Goal: Task Accomplishment & Management: Manage account settings

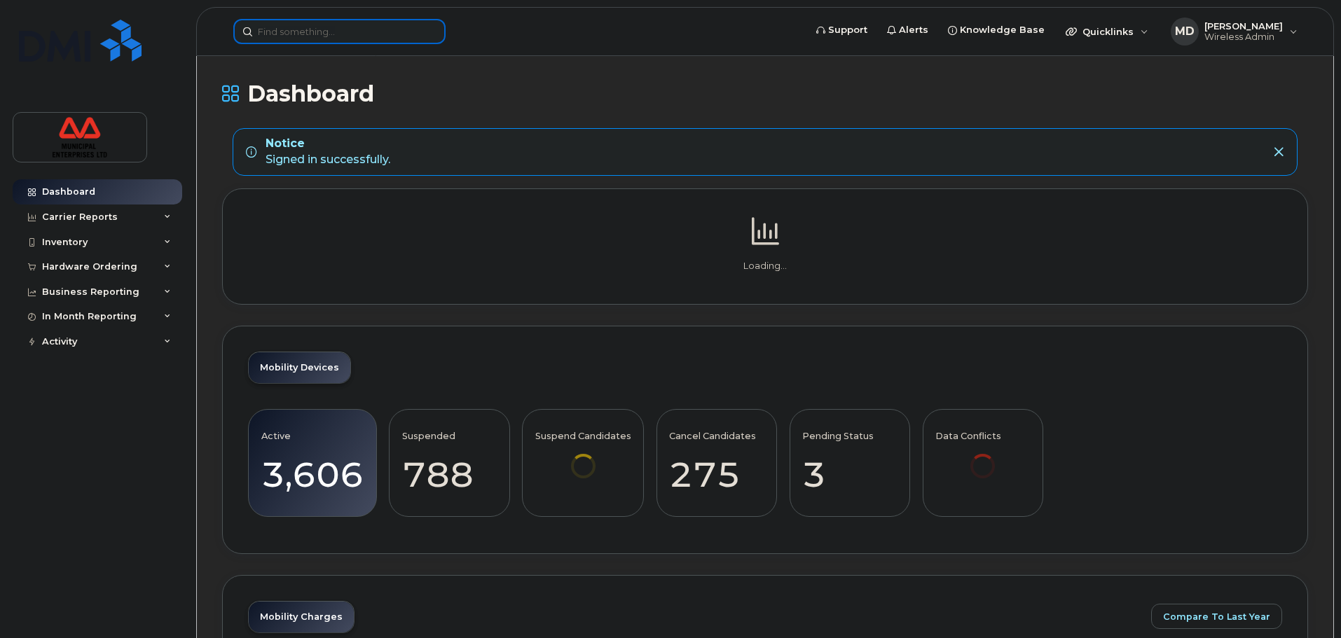
click at [366, 29] on input at bounding box center [339, 31] width 212 height 25
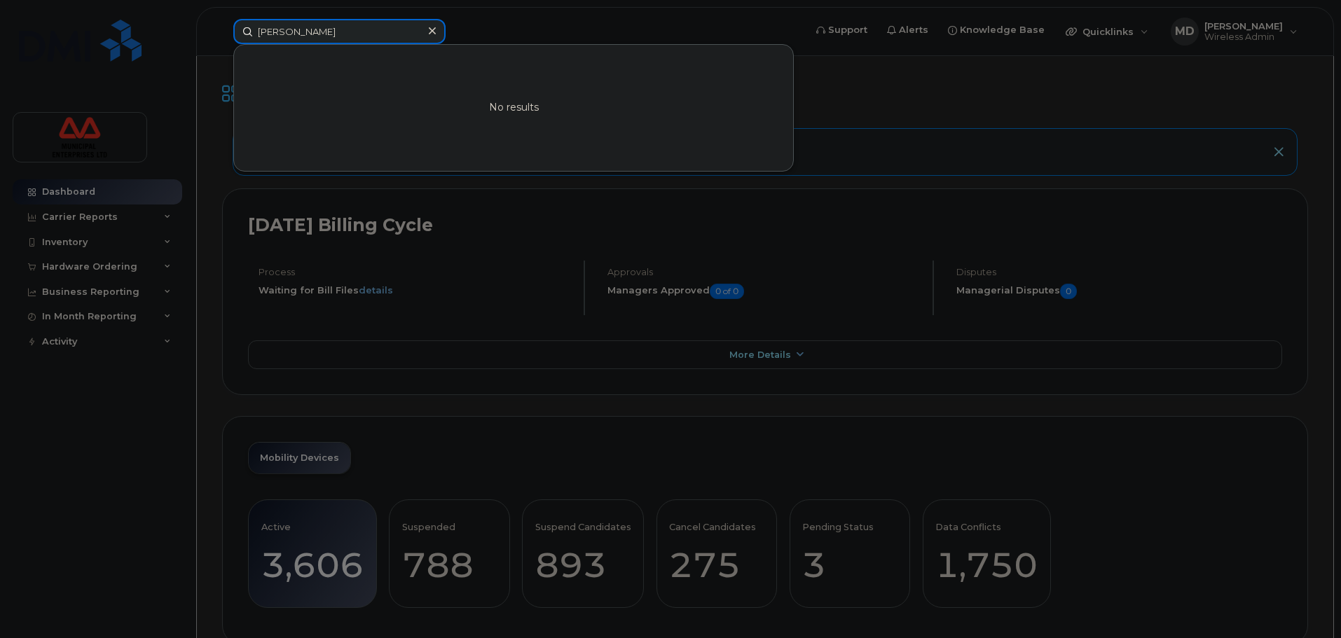
drag, startPoint x: 317, startPoint y: 32, endPoint x: 160, endPoint y: 46, distance: 156.9
click at [222, 44] on div "jed No results" at bounding box center [514, 31] width 584 height 25
type input "morgan frost"
drag, startPoint x: 345, startPoint y: 28, endPoint x: 146, endPoint y: 33, distance: 199.8
click at [222, 33] on div "morgan frost No results" at bounding box center [514, 31] width 584 height 25
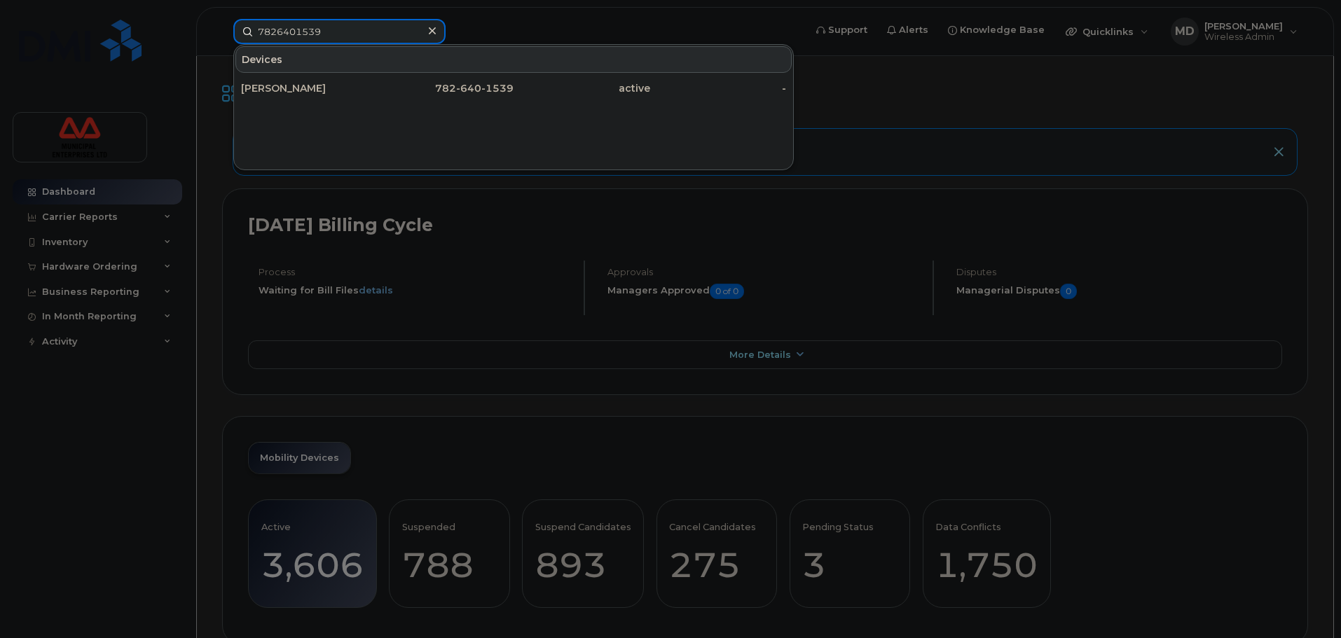
drag, startPoint x: 222, startPoint y: 38, endPoint x: 61, endPoint y: 49, distance: 161.5
click at [222, 44] on div "7826401539 Devices Nadine Young 782 - 640 - 1539 active -" at bounding box center [514, 31] width 584 height 25
type input "7826401539"
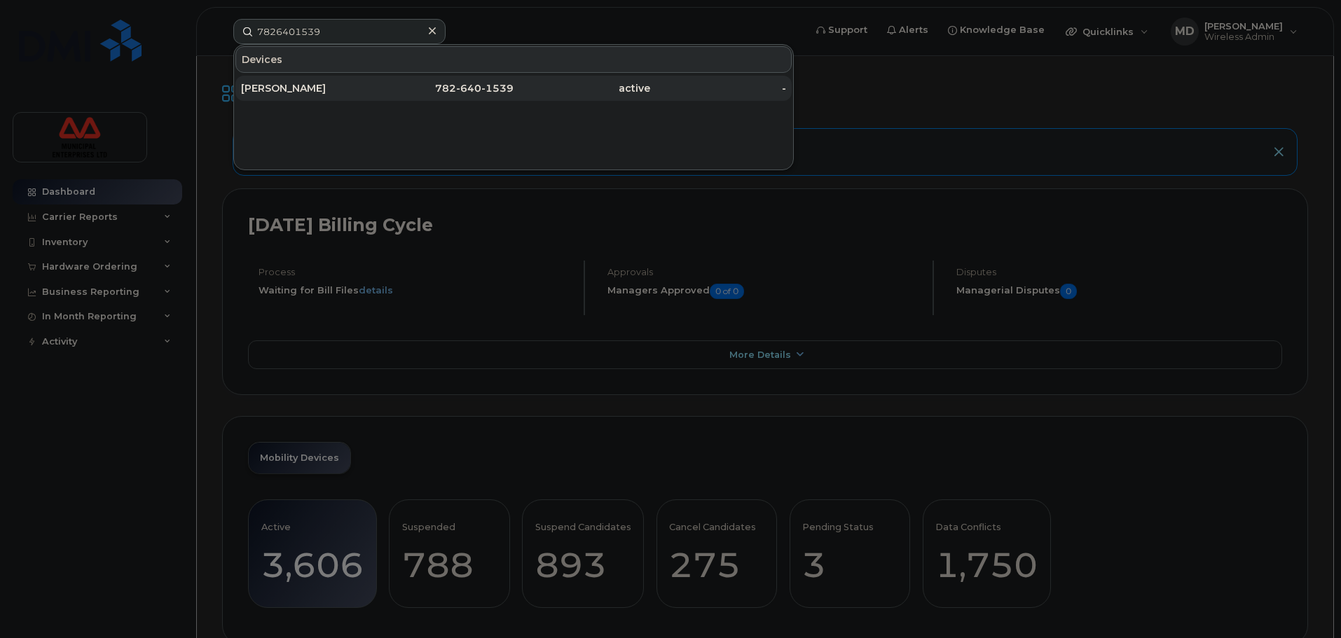
click at [326, 90] on div "[PERSON_NAME]" at bounding box center [309, 88] width 137 height 14
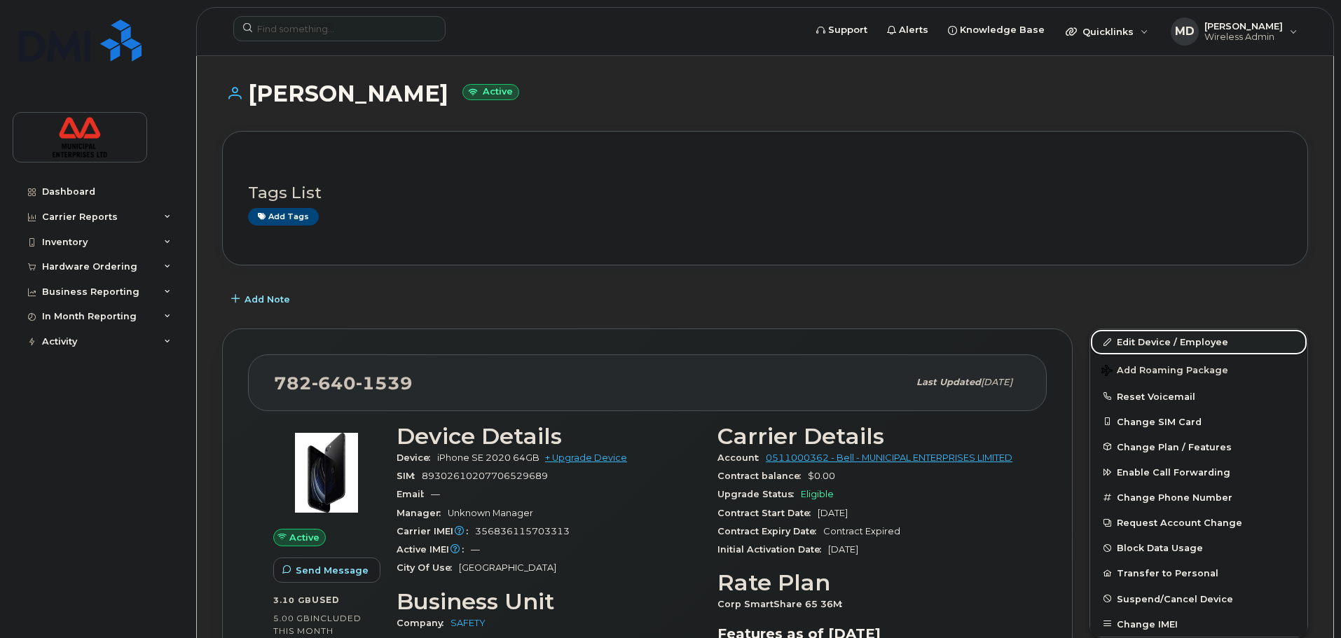
click at [1141, 343] on link "Edit Device / Employee" at bounding box center [1198, 341] width 217 height 25
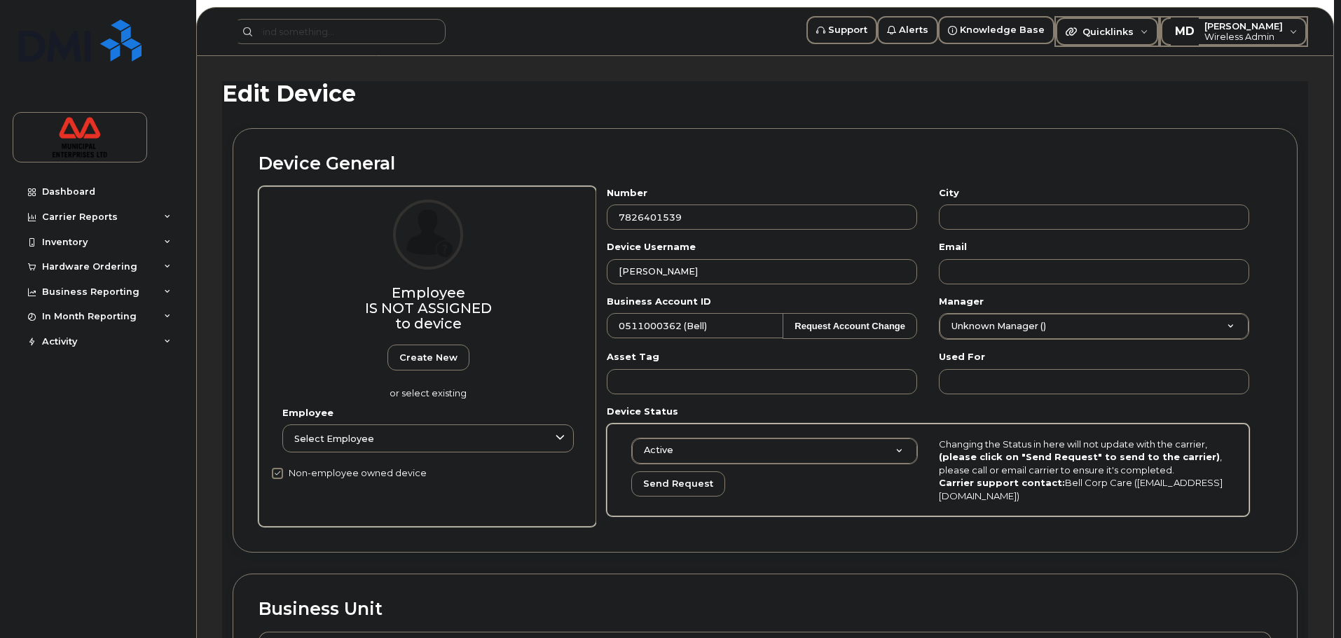
select select "3844608"
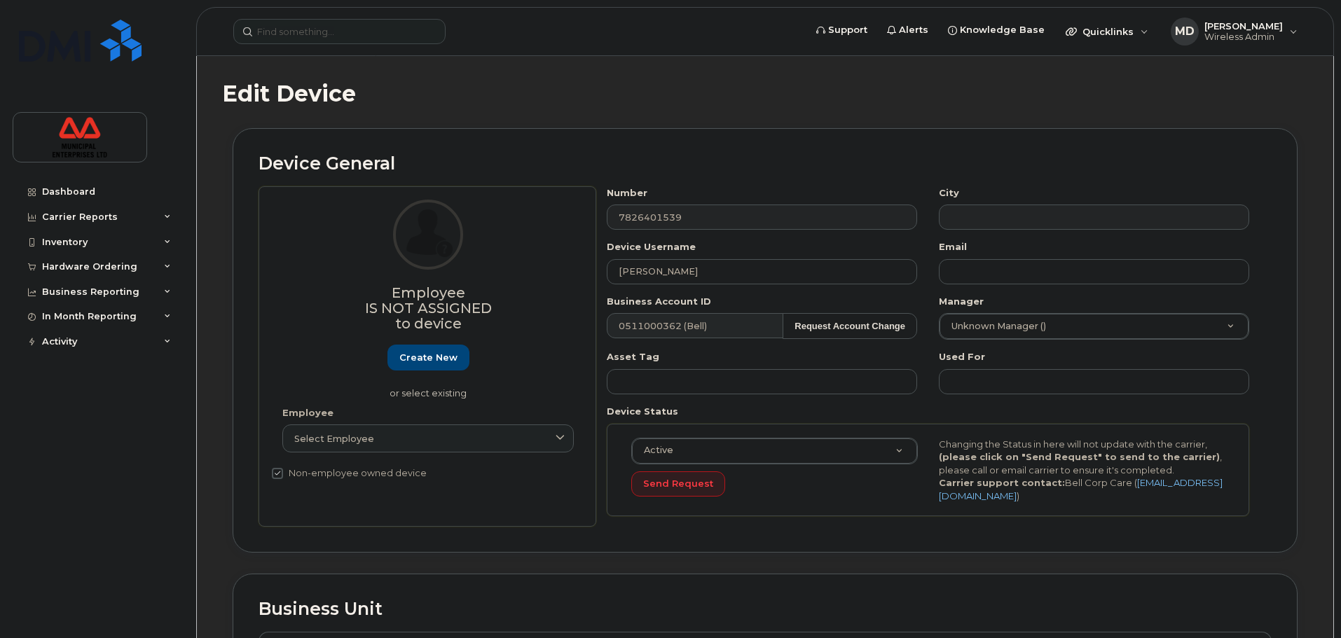
click at [715, 142] on div "Device General Employee Is not assigned to device Create new or select existing…" at bounding box center [765, 340] width 1065 height 425
drag, startPoint x: 722, startPoint y: 263, endPoint x: 366, endPoint y: 285, distance: 357.4
click at [366, 285] on div "Employee Is not assigned to device Create new or select existing Employee Selec…" at bounding box center [765, 356] width 1013 height 341
type input "Jed Boylen"
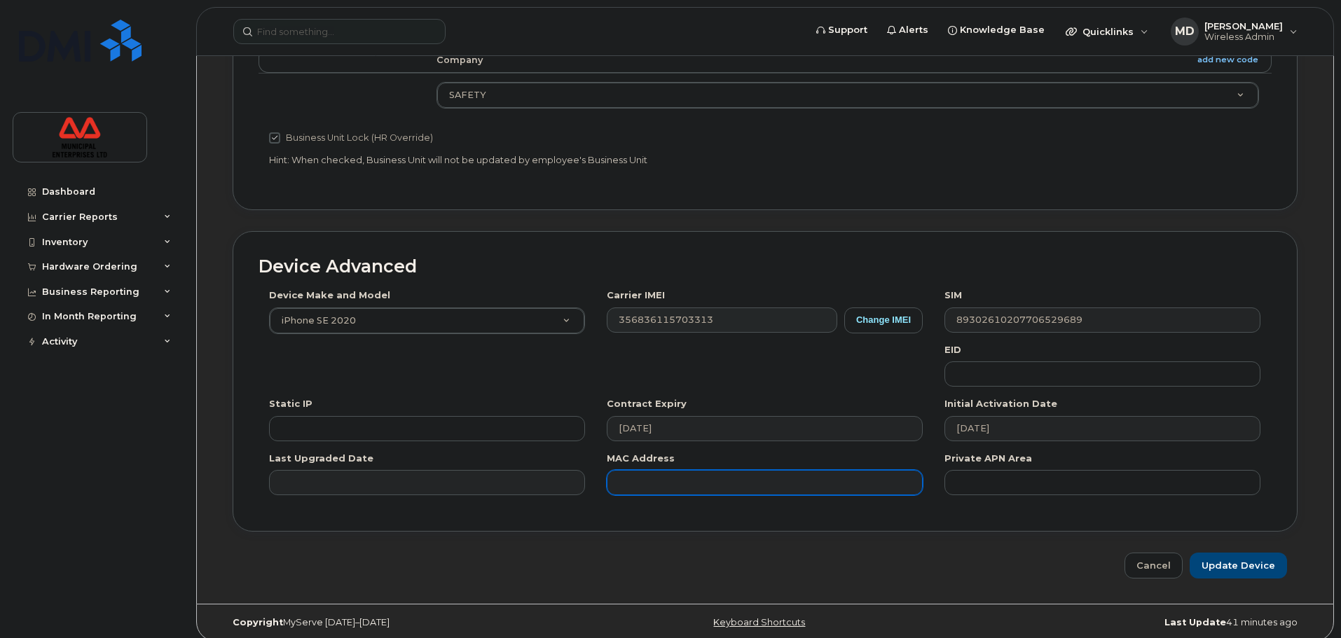
scroll to position [595, 0]
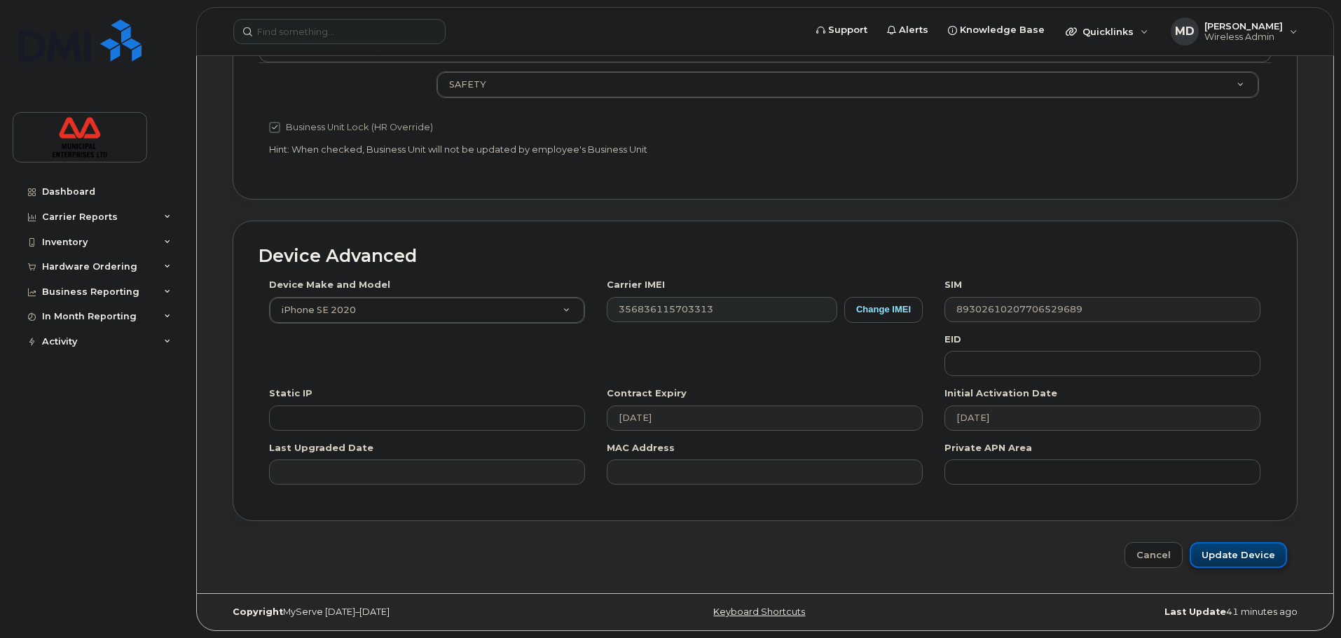
click at [1272, 557] on input "Update Device" at bounding box center [1238, 555] width 97 height 26
type input "Saving..."
